Goal: Task Accomplishment & Management: Manage account settings

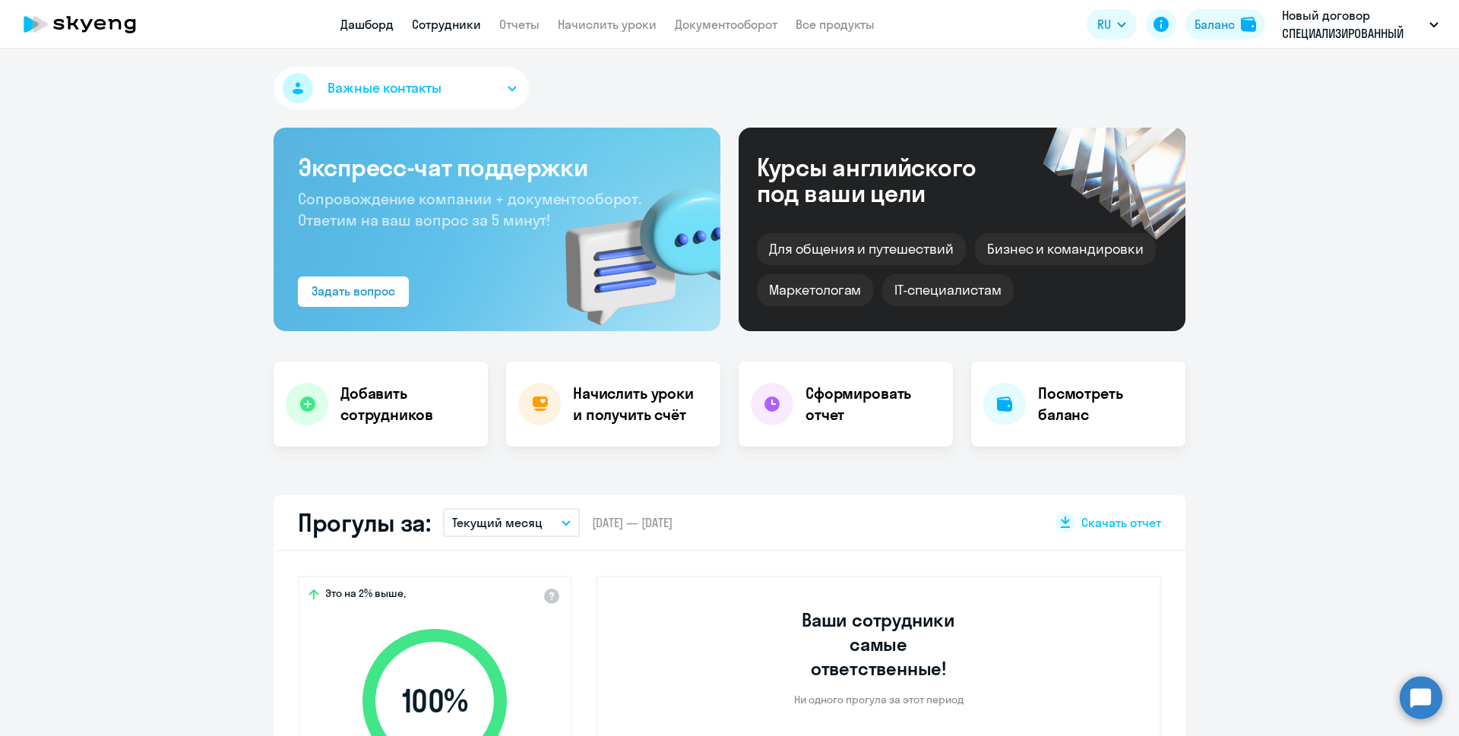
click at [469, 30] on link "Сотрудники" at bounding box center [446, 24] width 69 height 15
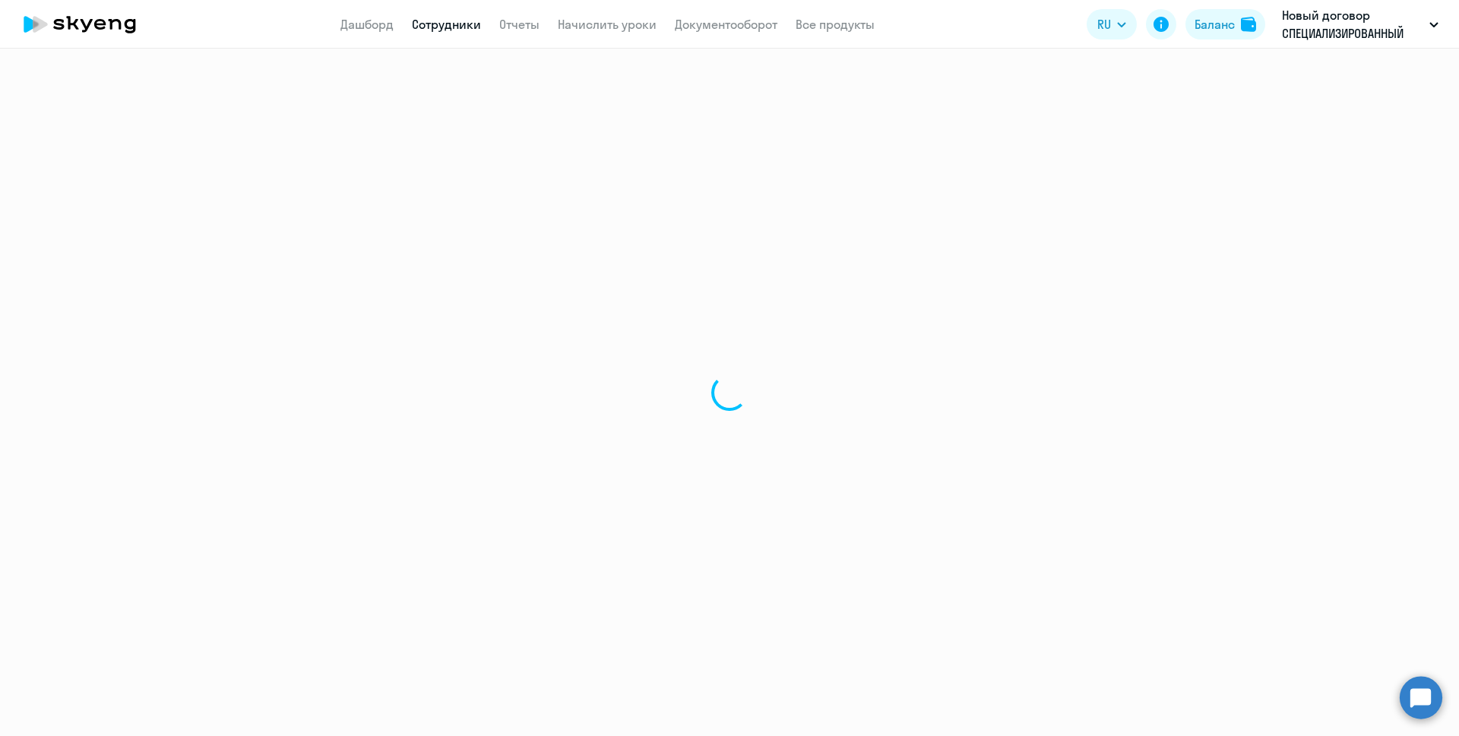
select select "30"
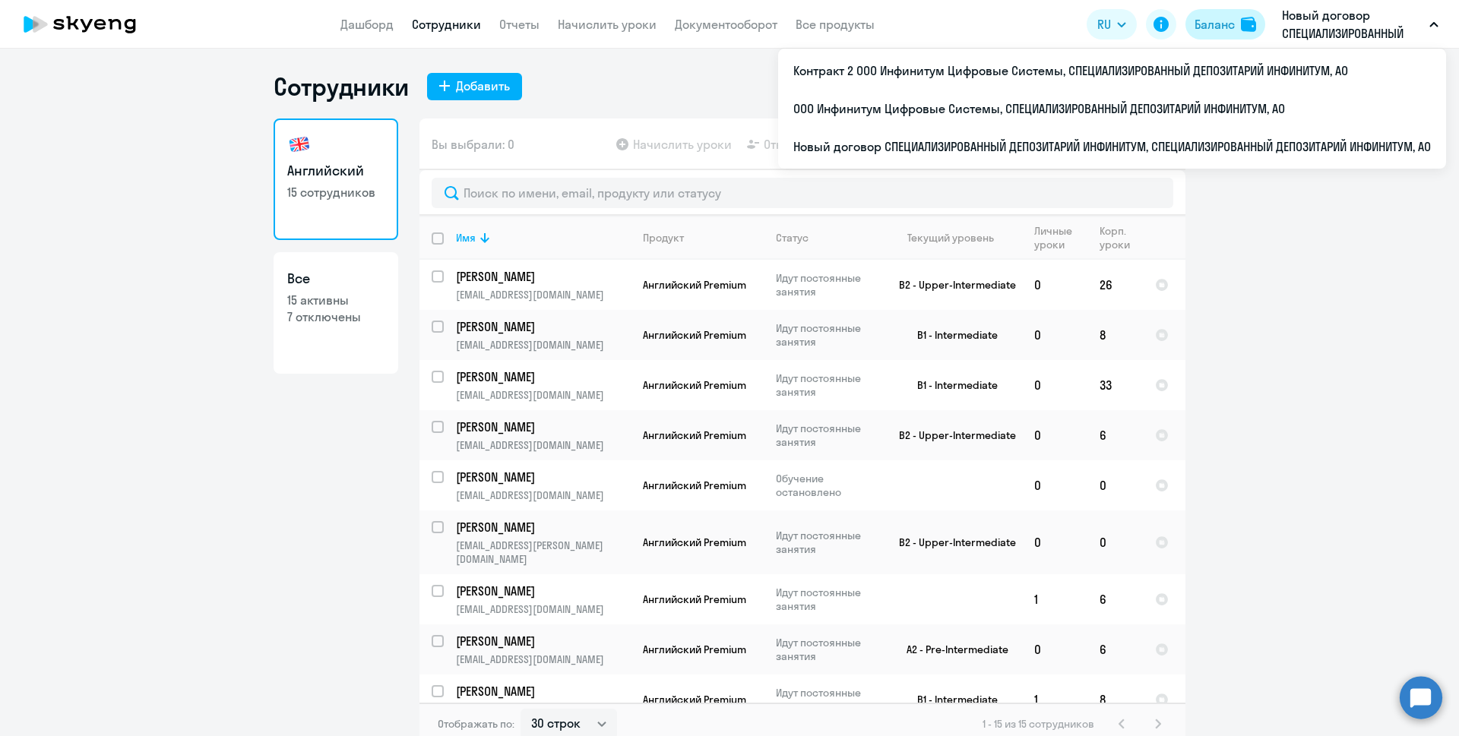
click at [1209, 22] on div "Баланс" at bounding box center [1214, 24] width 40 height 18
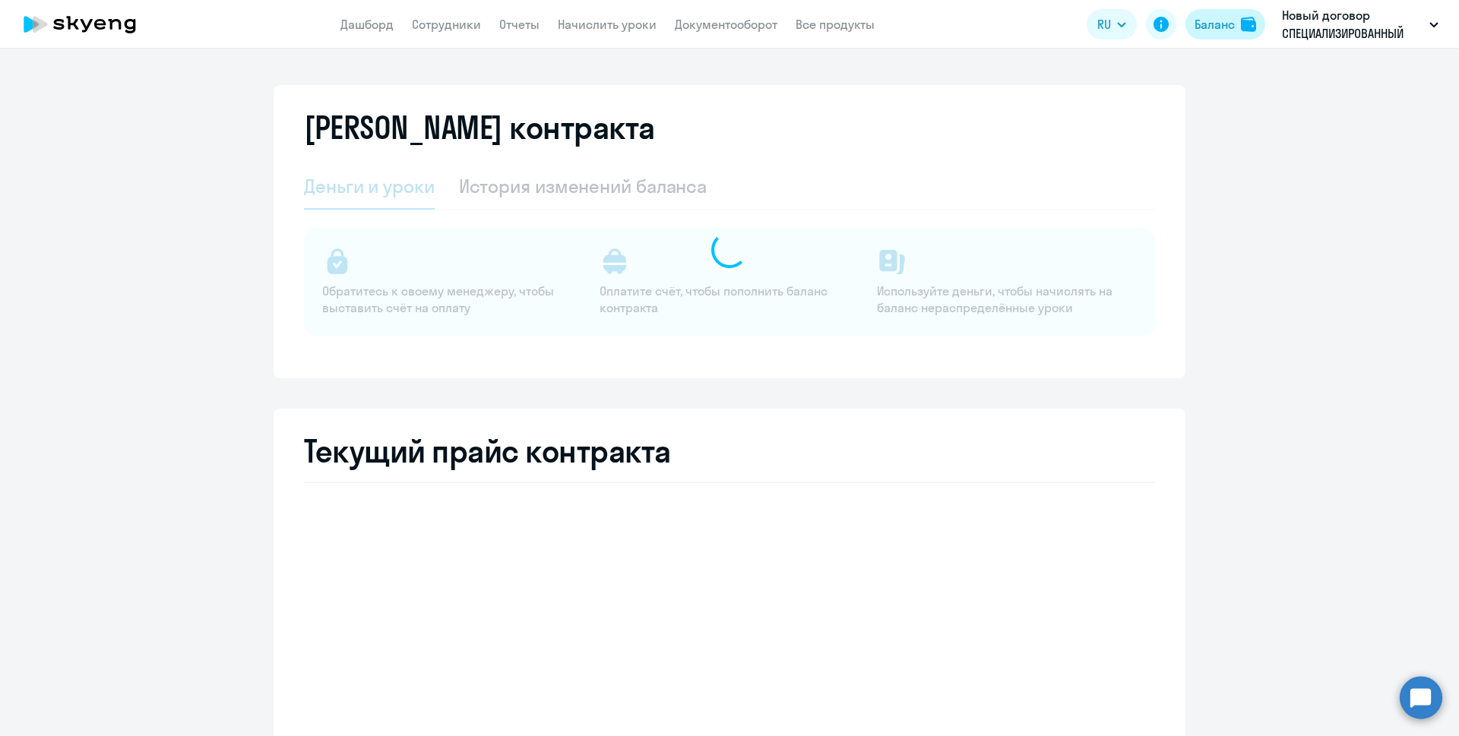
select select "english_adult_not_native_speaker"
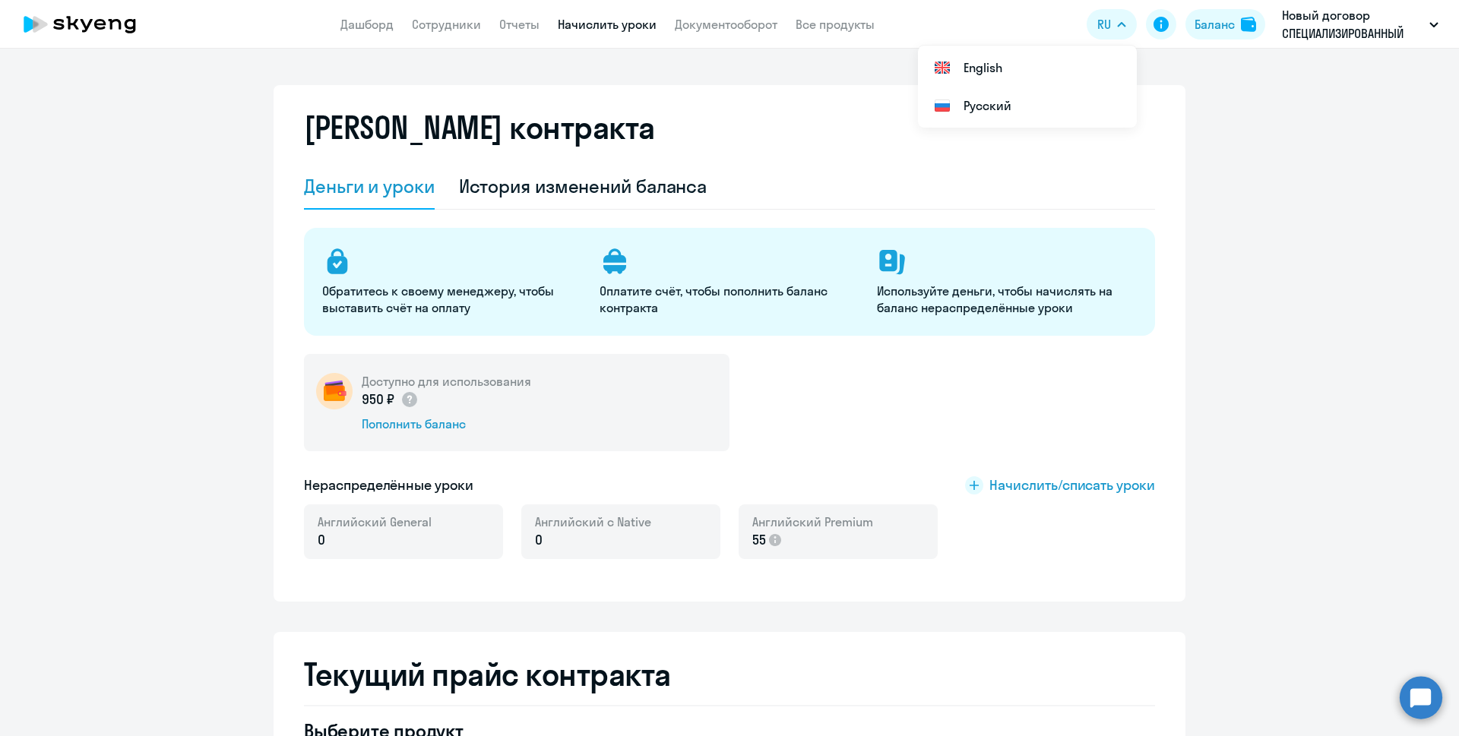
click at [642, 24] on link "Начислить уроки" at bounding box center [607, 24] width 99 height 15
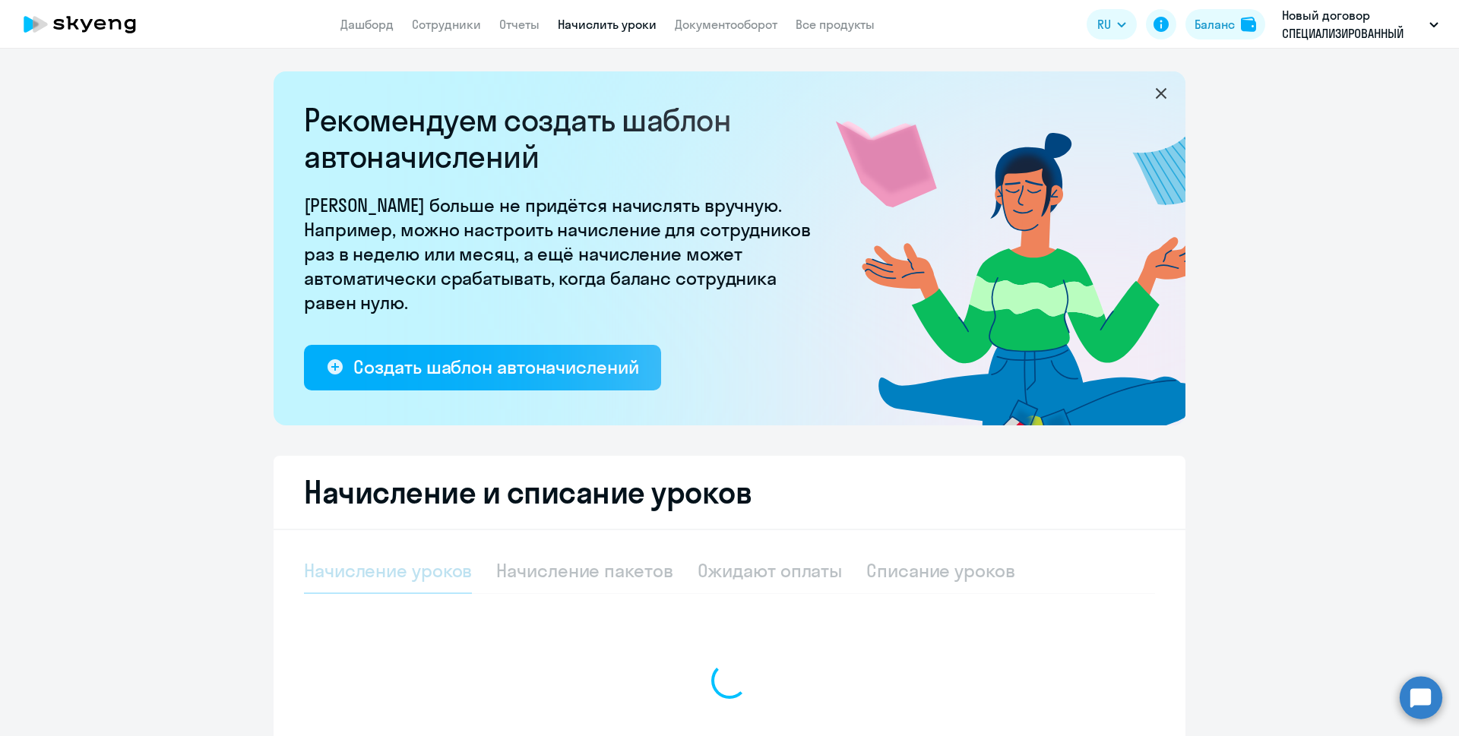
select select "10"
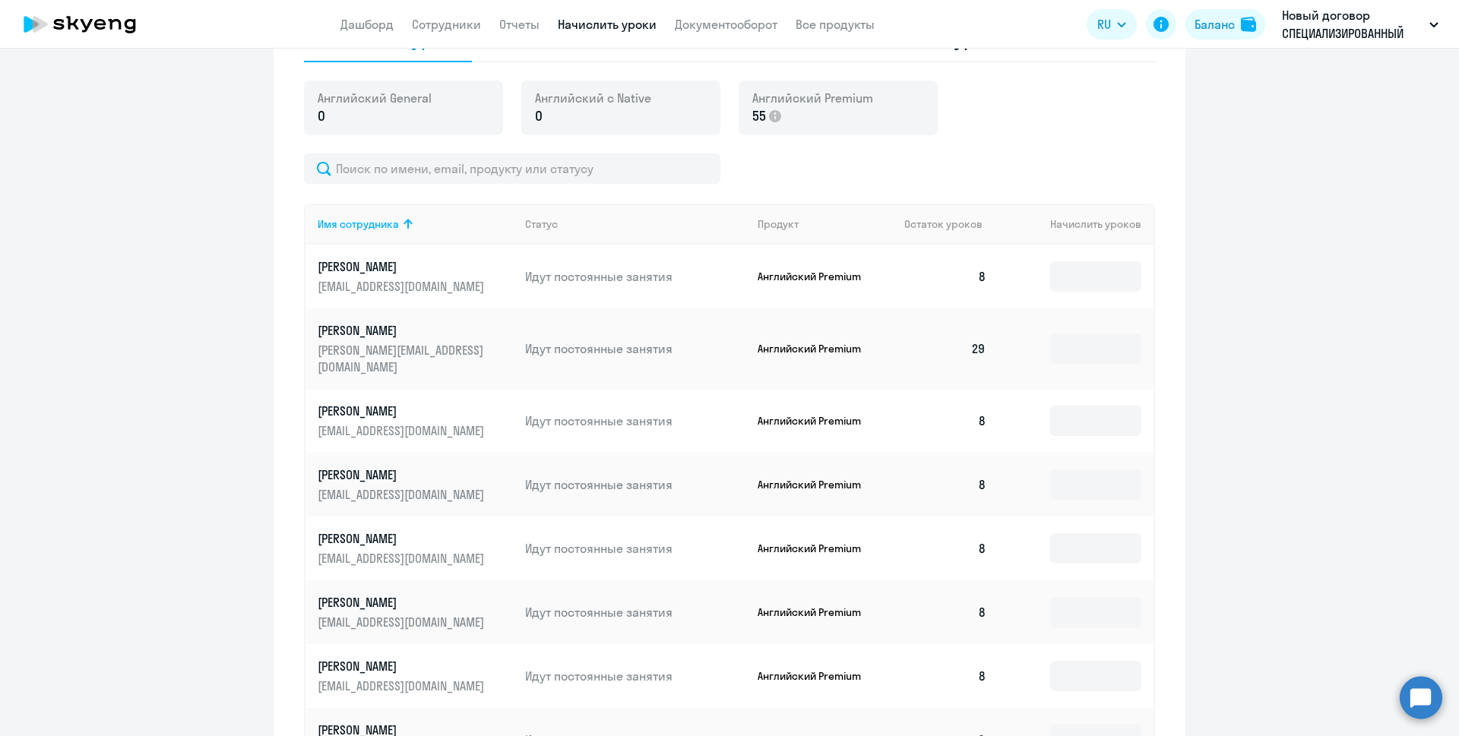
scroll to position [608, 0]
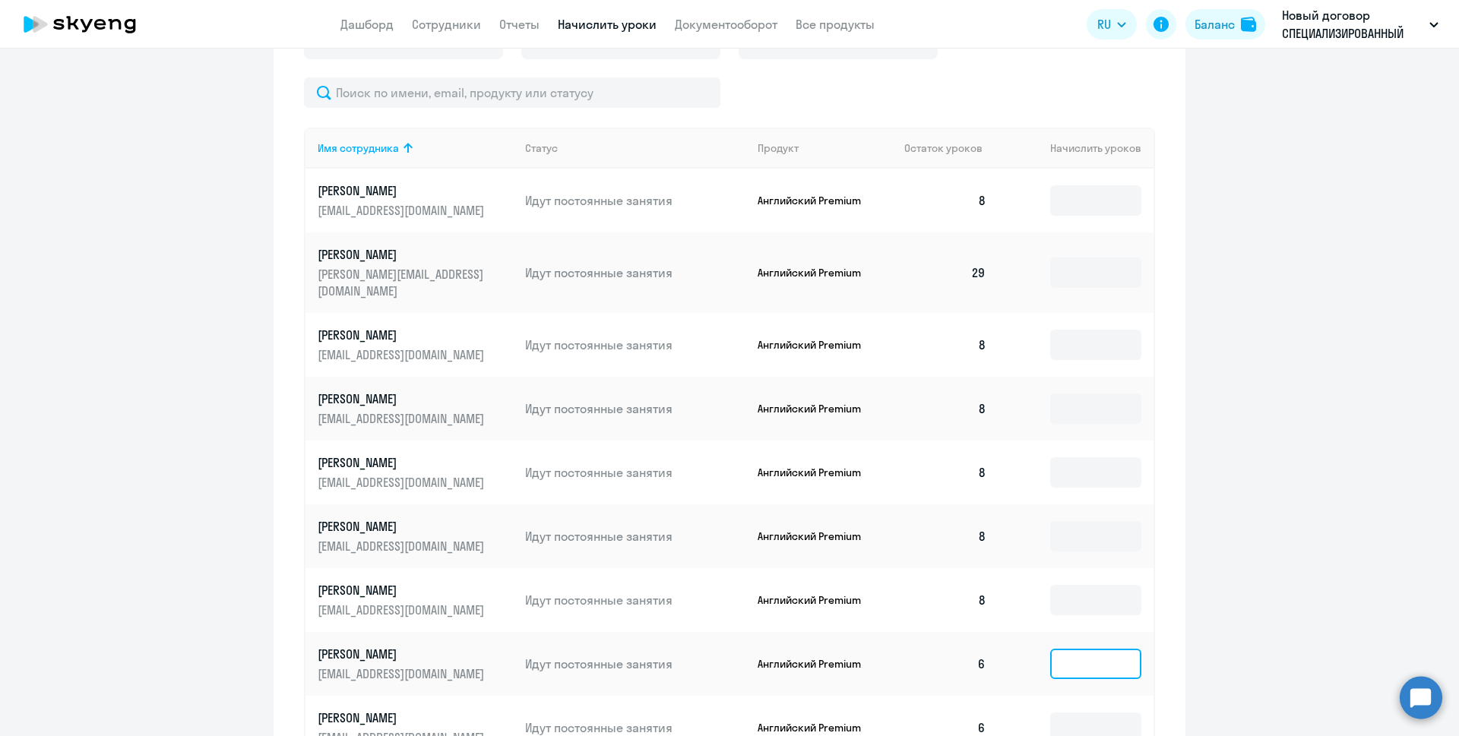
click at [1066, 654] on input at bounding box center [1095, 664] width 91 height 30
click at [1072, 715] on input at bounding box center [1095, 728] width 91 height 30
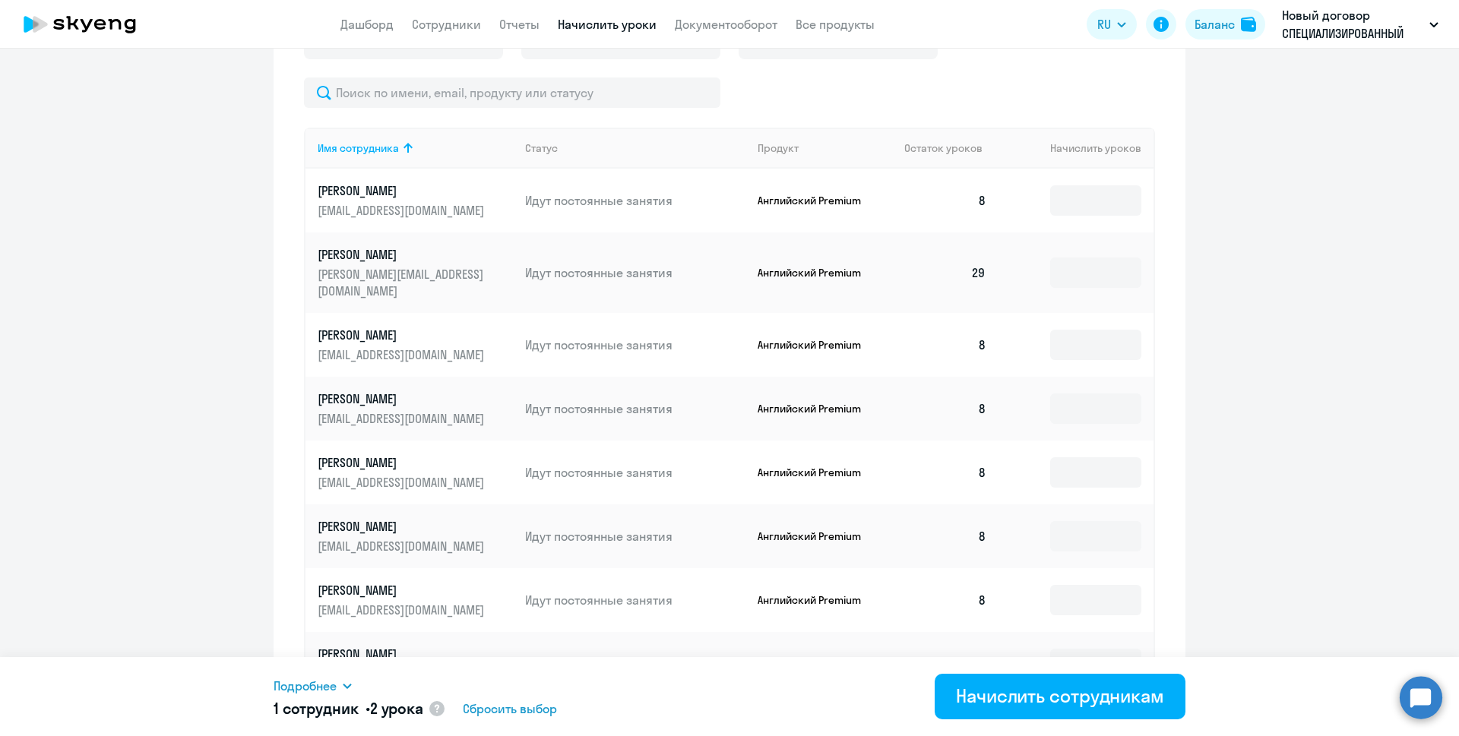
scroll to position [760, 0]
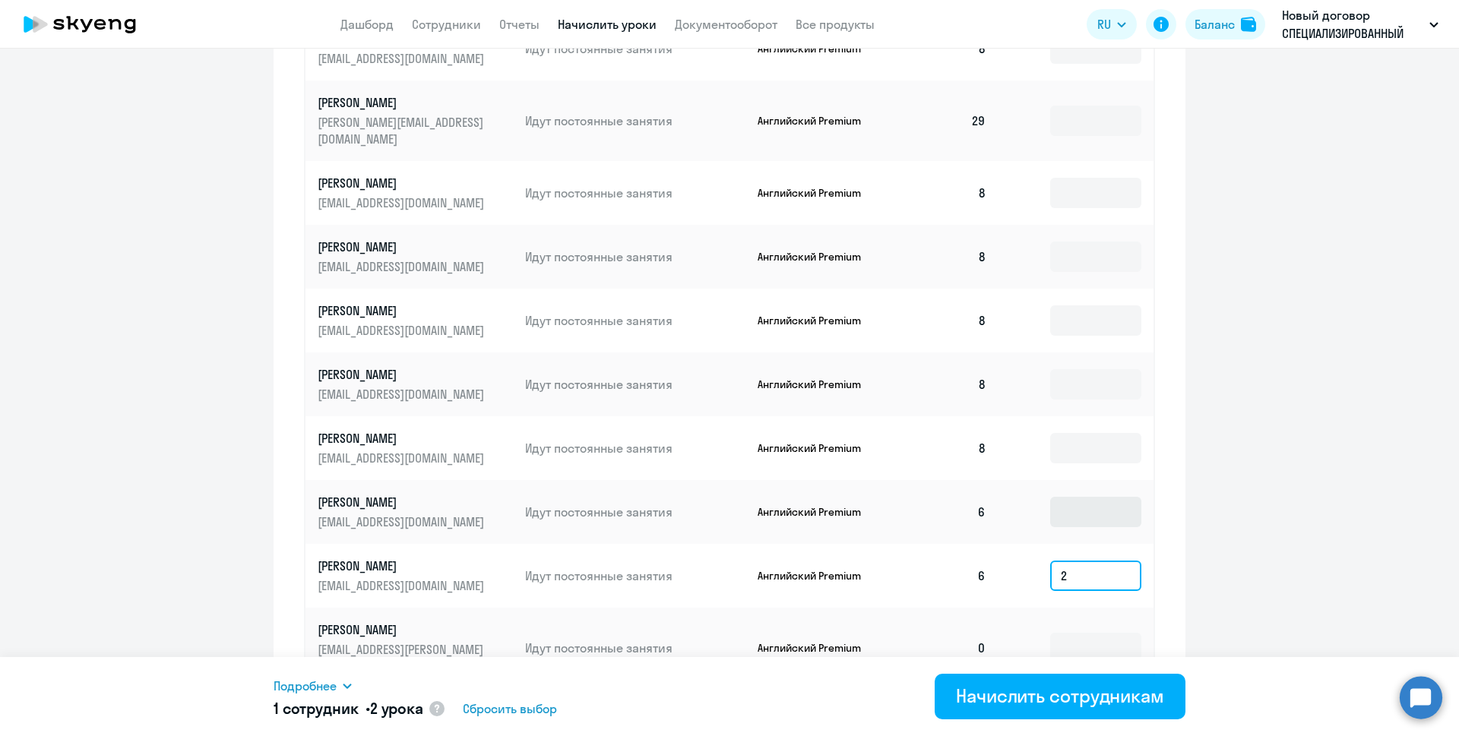
type input "2"
click at [1052, 497] on input at bounding box center [1095, 512] width 91 height 30
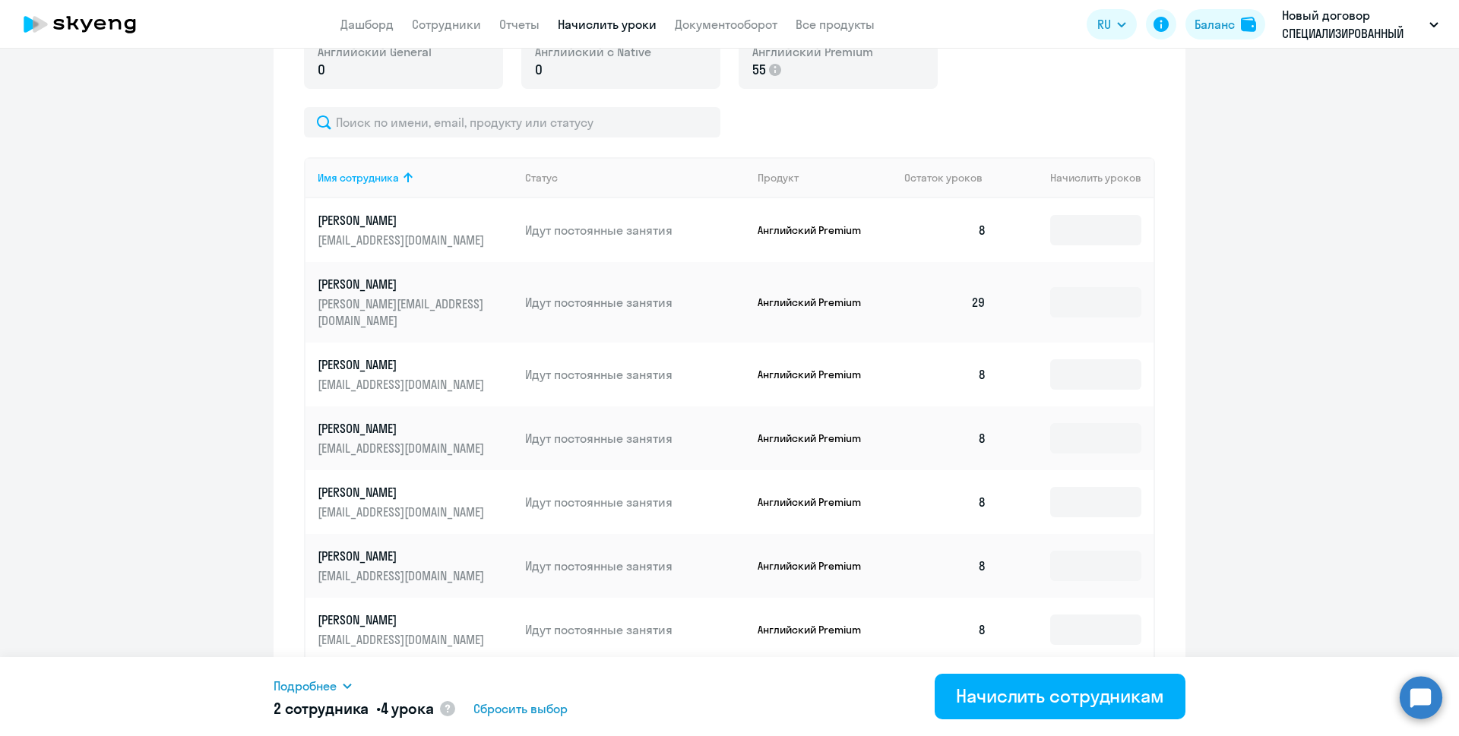
scroll to position [806, 0]
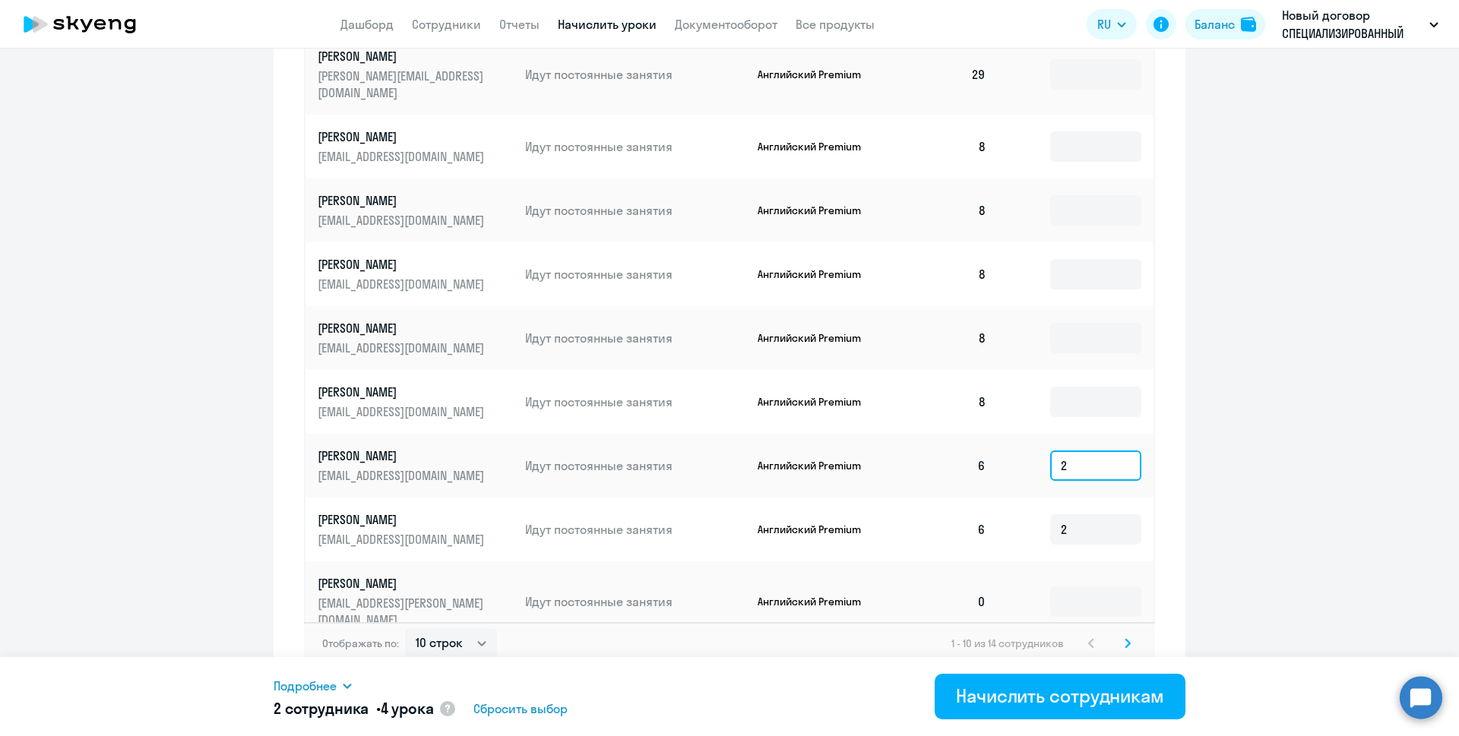
type input "2"
click at [1125, 638] on icon at bounding box center [1128, 643] width 6 height 11
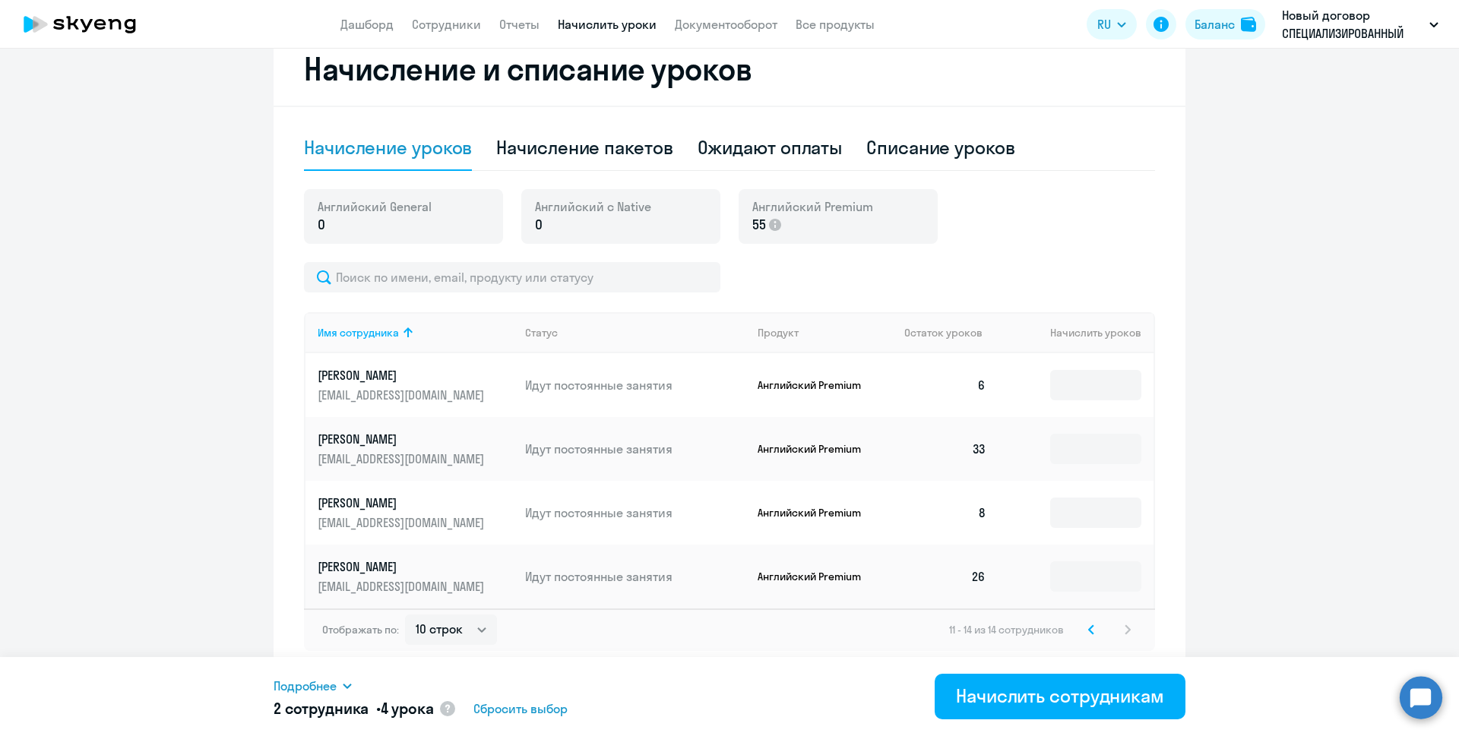
scroll to position [423, 0]
click at [1106, 387] on input at bounding box center [1095, 385] width 91 height 30
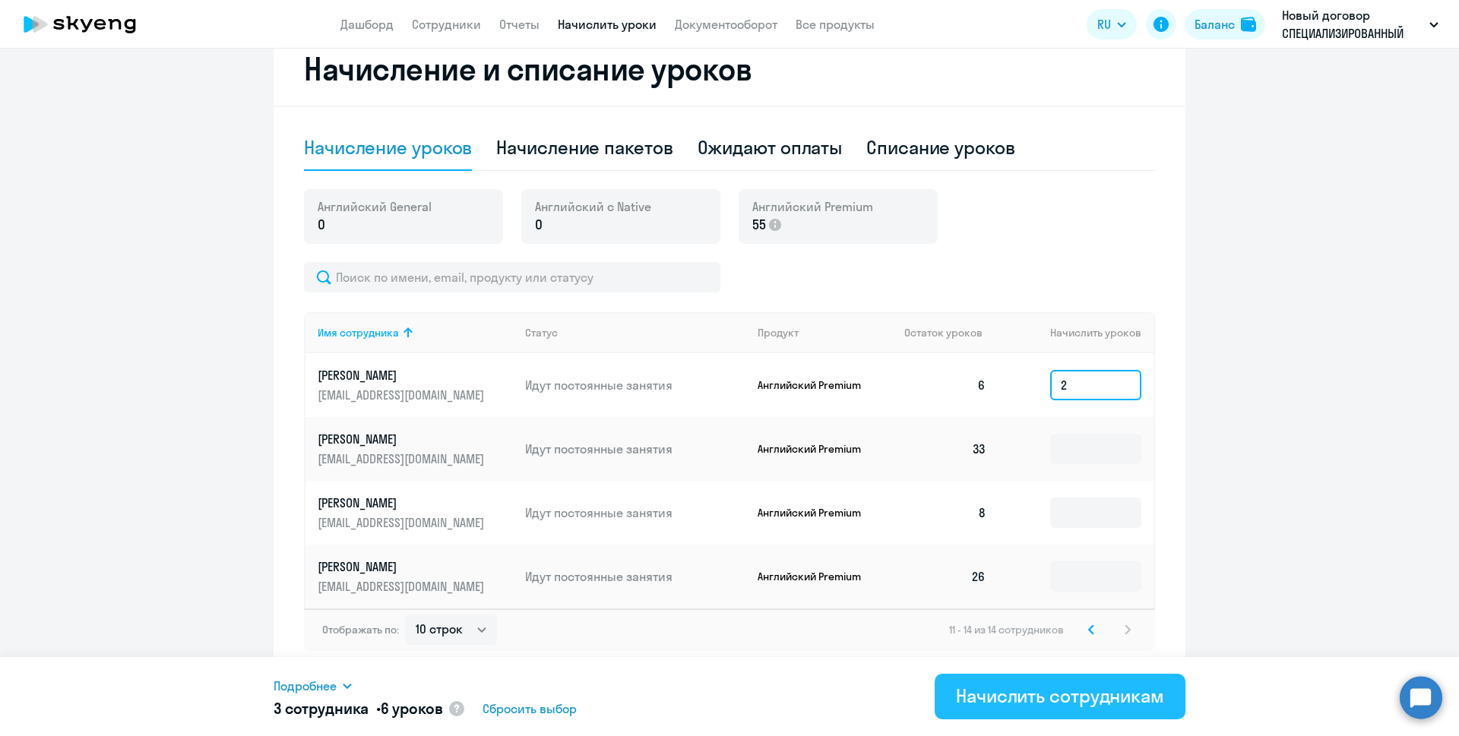
type input "2"
click at [1084, 691] on div "Начислить сотрудникам" at bounding box center [1060, 696] width 208 height 24
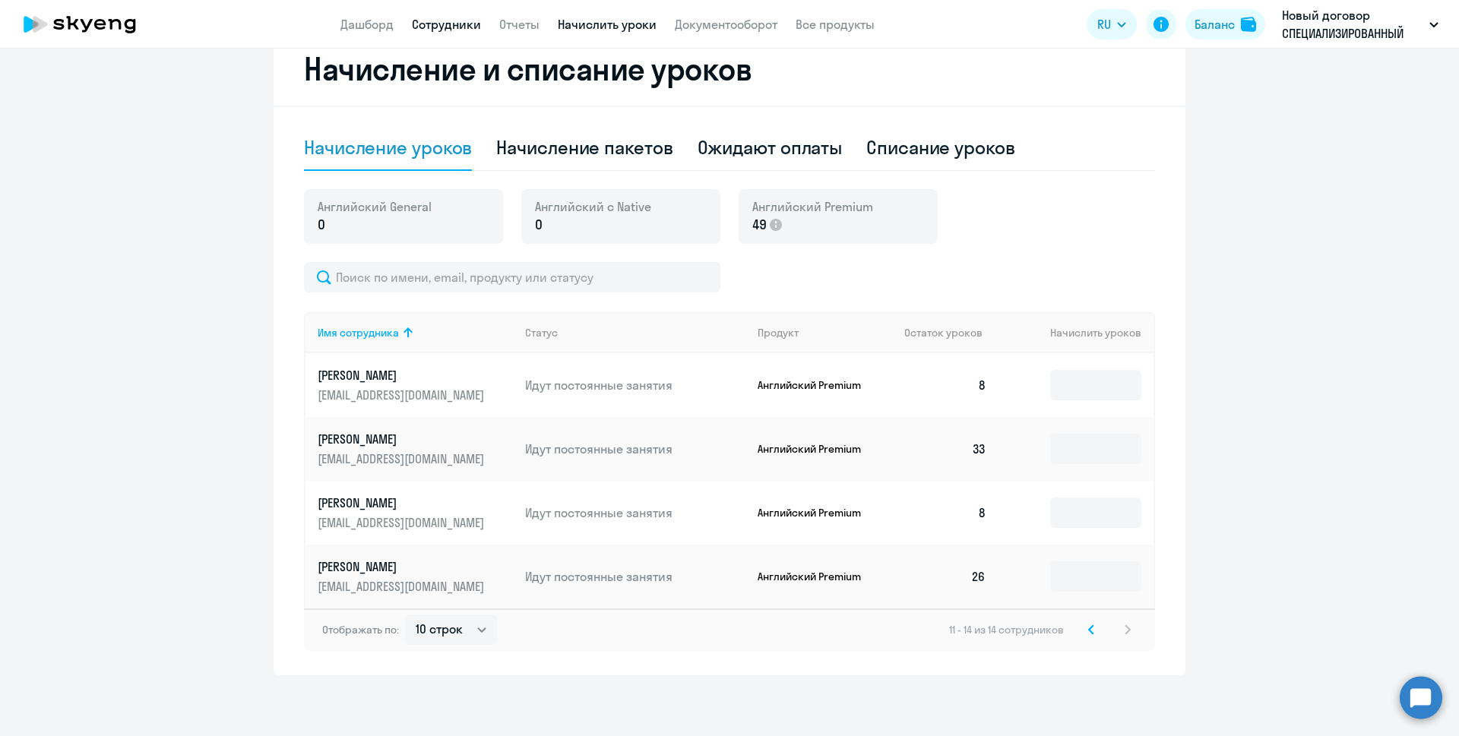
click at [479, 21] on link "Сотрудники" at bounding box center [446, 24] width 69 height 15
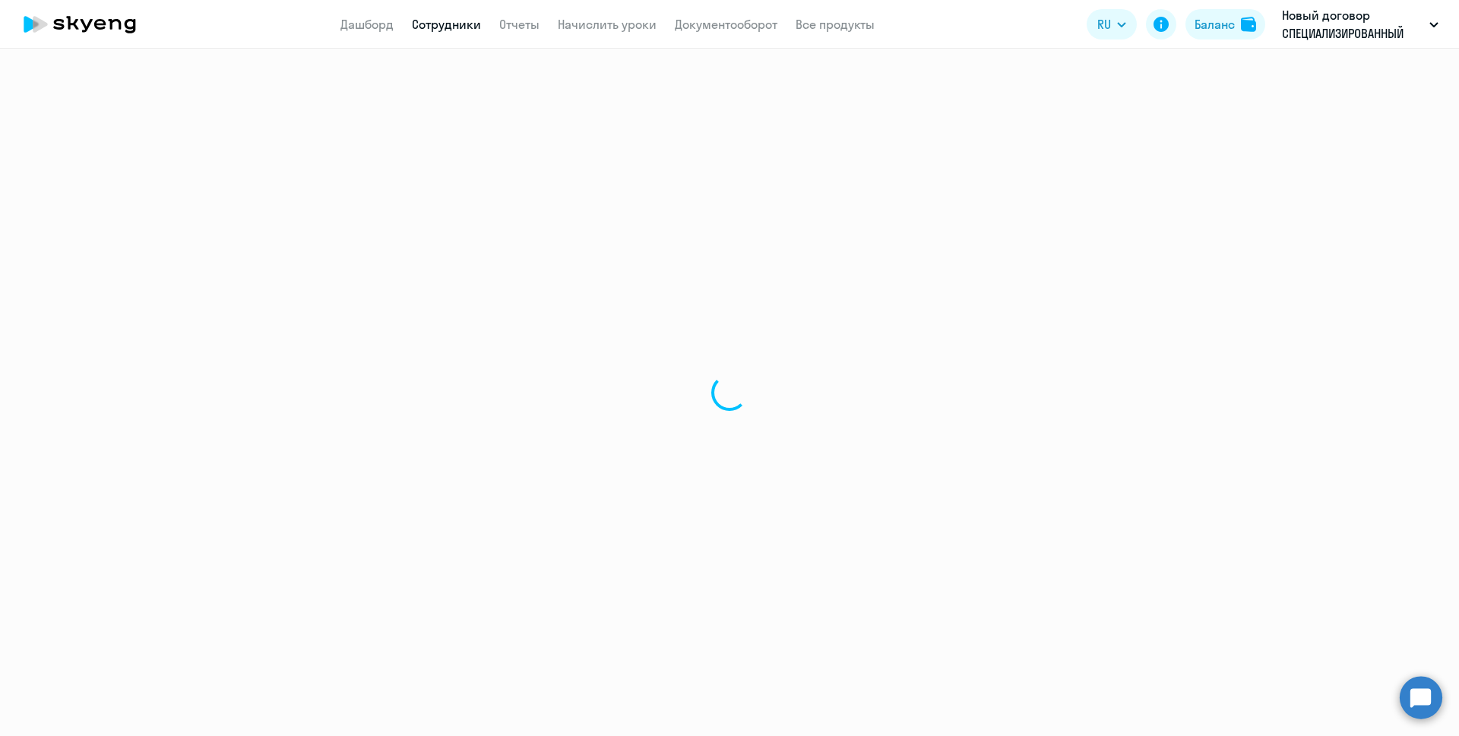
select select "30"
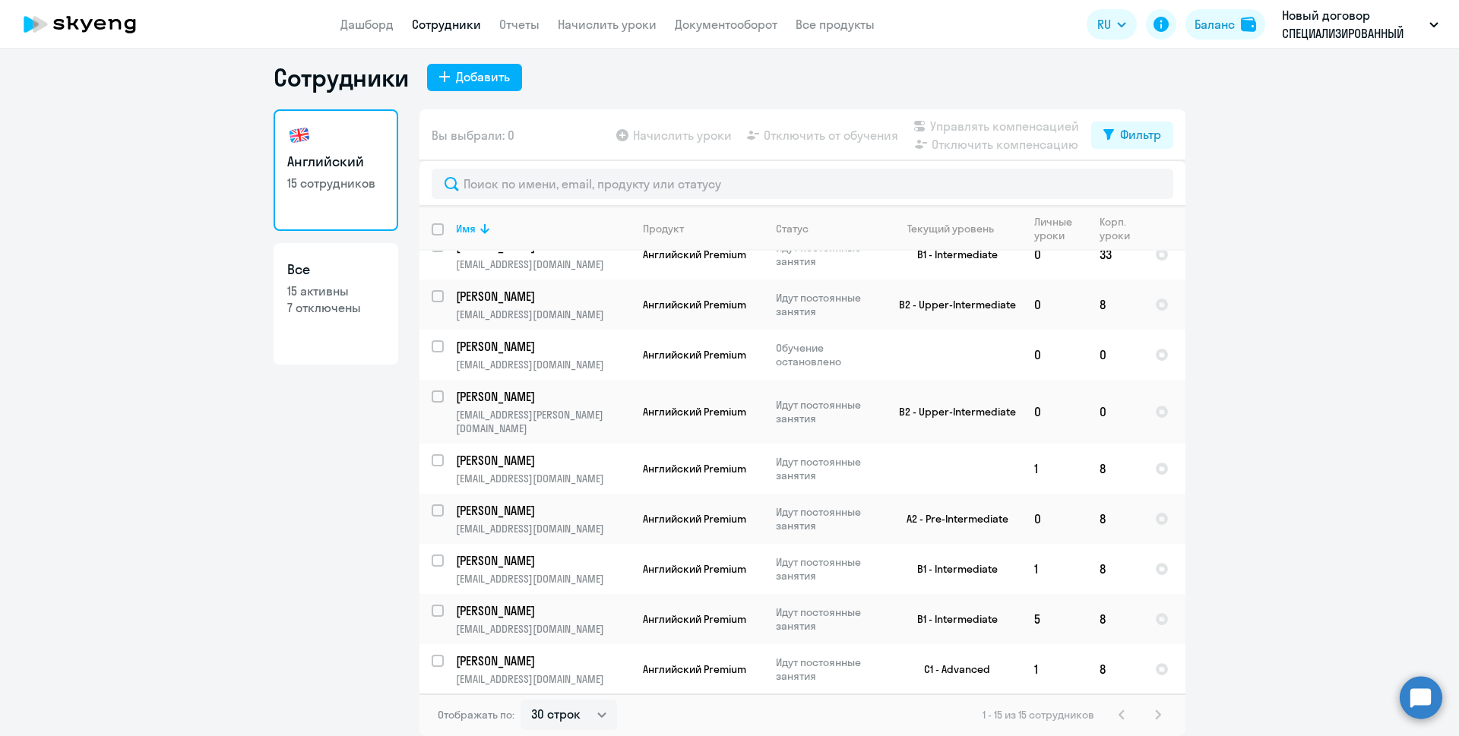
scroll to position [309, 0]
